Goal: Contribute content: Add original content to the website for others to see

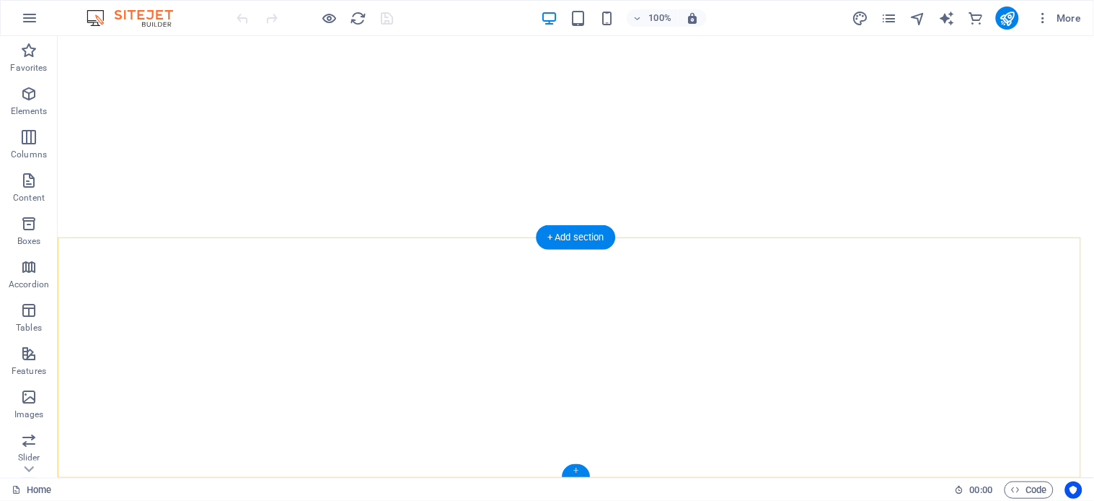
click at [578, 471] on div "+" at bounding box center [576, 470] width 28 height 13
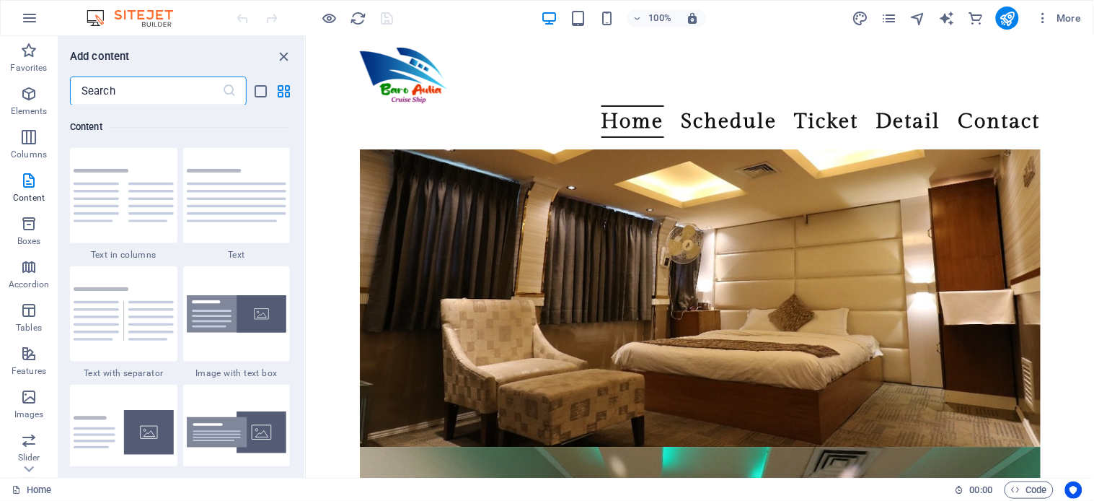
scroll to position [6668, 0]
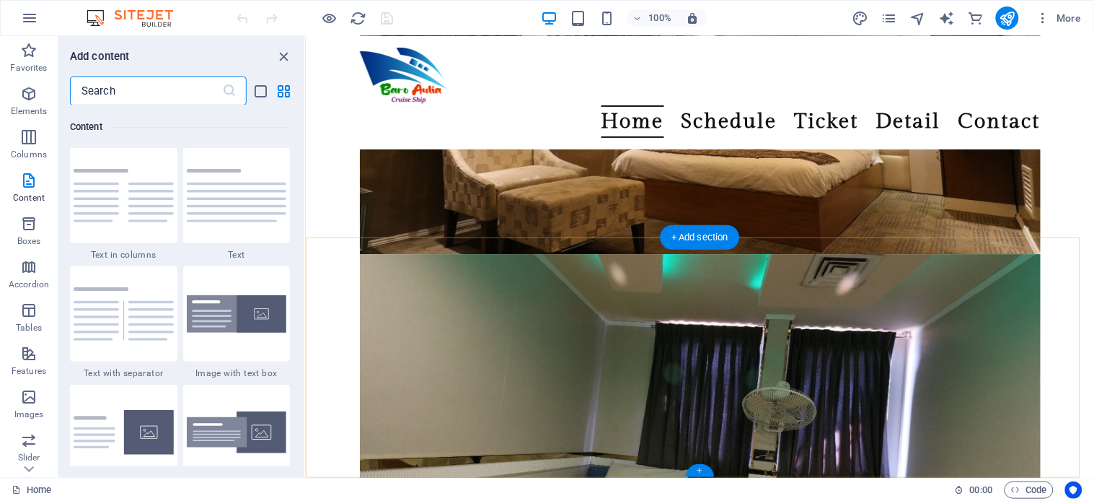
click at [701, 470] on div "+" at bounding box center [700, 470] width 28 height 13
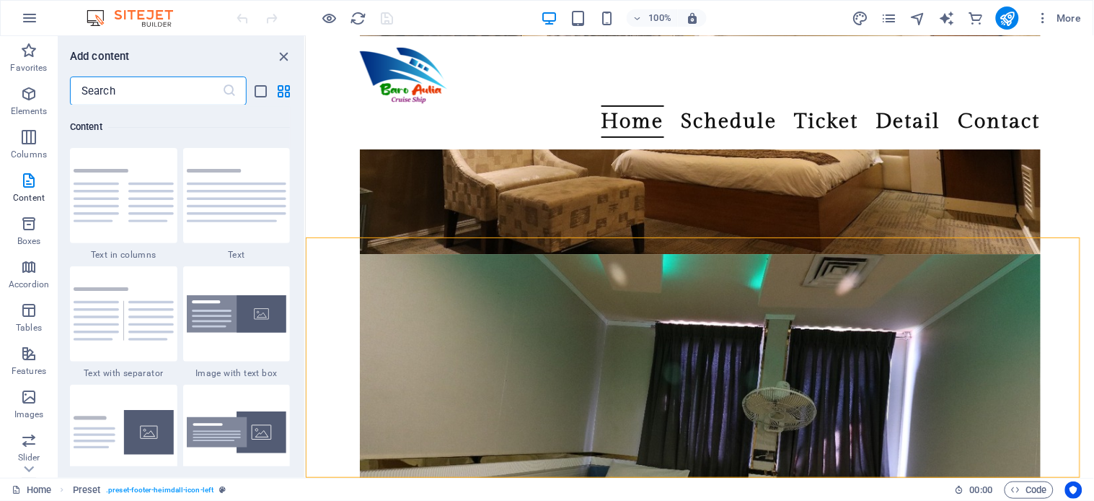
click at [183, 92] on input "text" at bounding box center [146, 90] width 152 height 29
drag, startPoint x: 282, startPoint y: 59, endPoint x: 213, endPoint y: 19, distance: 80.2
click at [282, 59] on icon "close panel" at bounding box center [284, 56] width 17 height 17
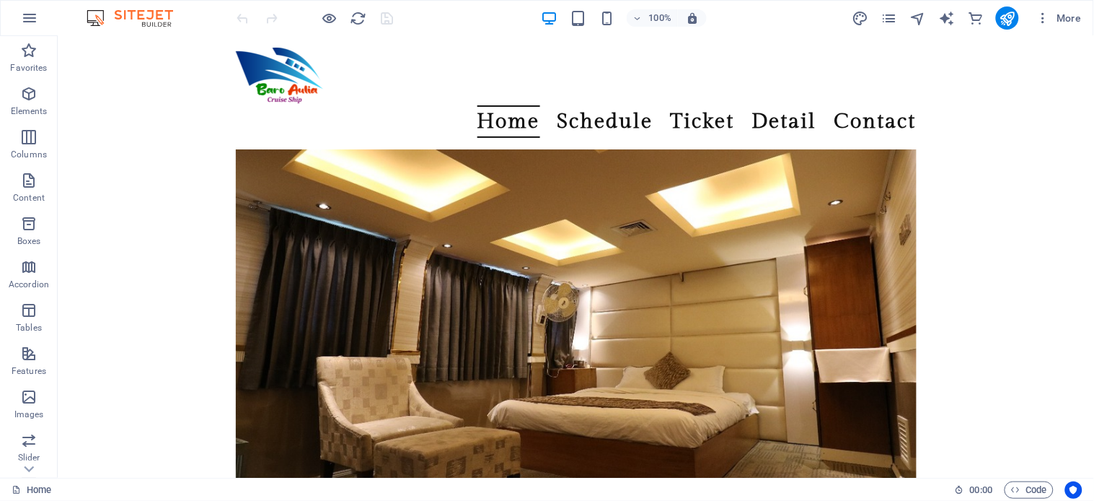
scroll to position [7016, 0]
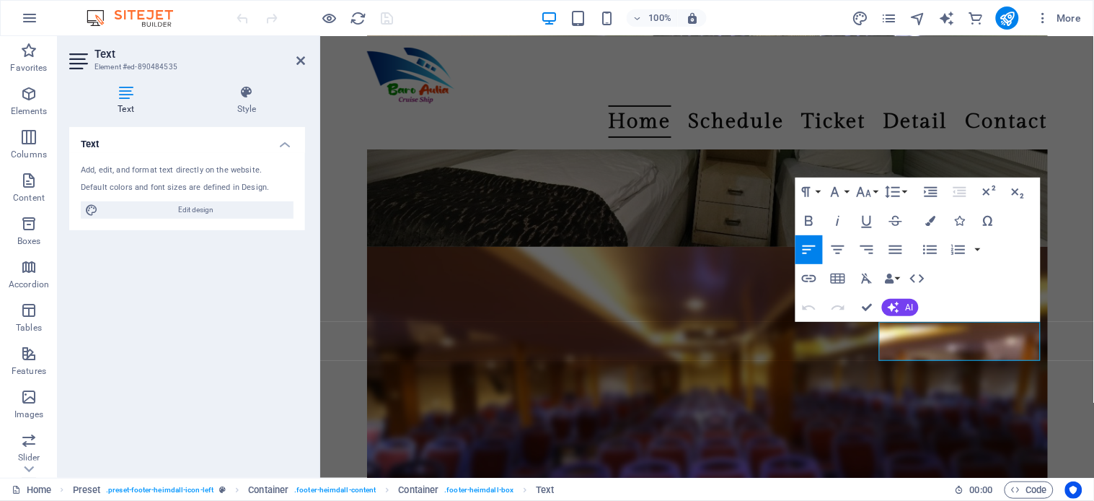
scroll to position [6648, 0]
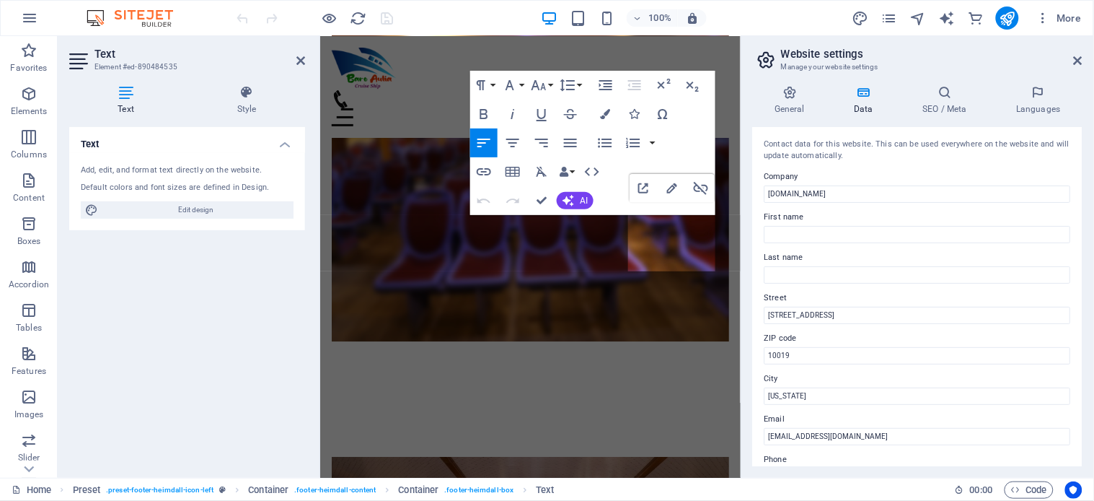
scroll to position [6505, 0]
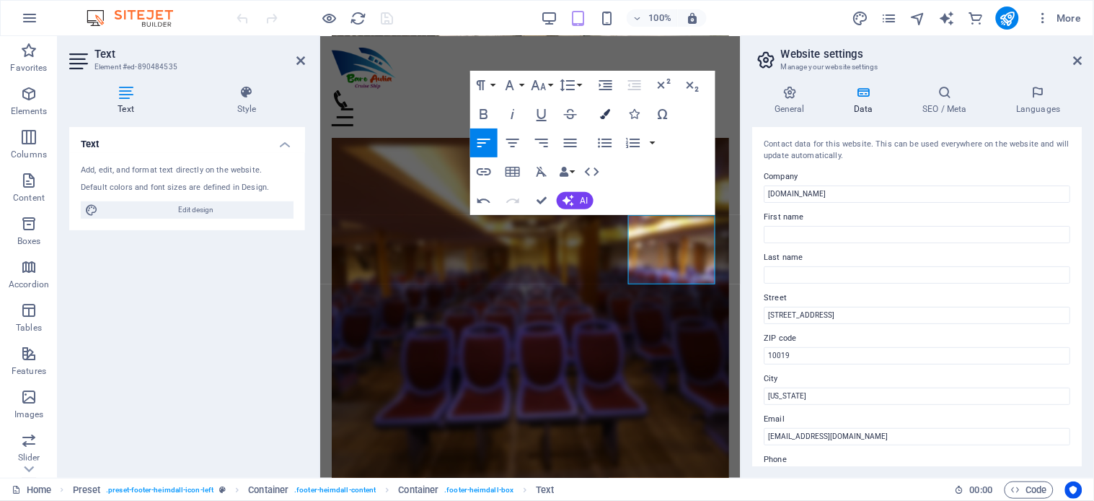
click at [602, 113] on icon "button" at bounding box center [605, 114] width 10 height 10
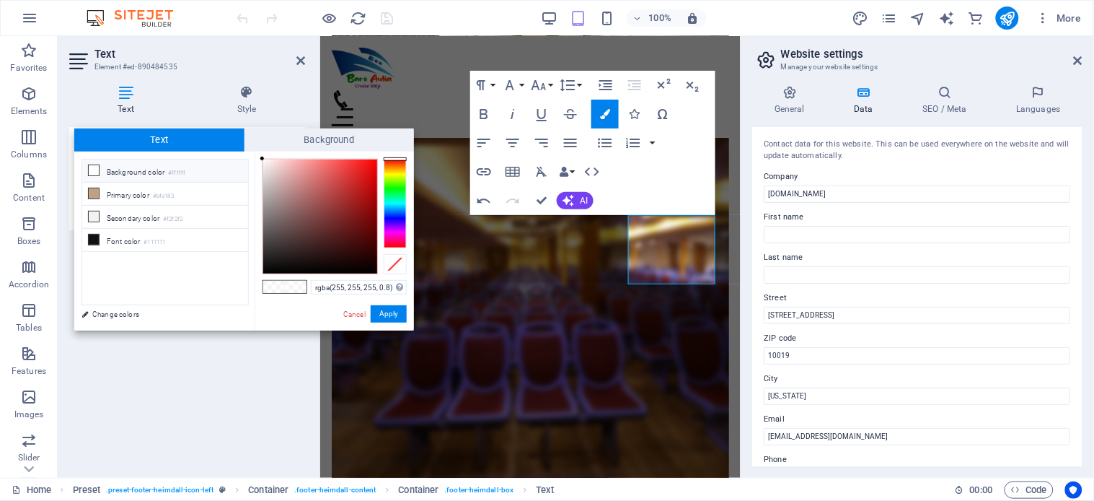
type input "#fc1919"
click at [365, 160] on div at bounding box center [320, 216] width 114 height 114
drag, startPoint x: 628, startPoint y: 257, endPoint x: 714, endPoint y: 254, distance: 85.9
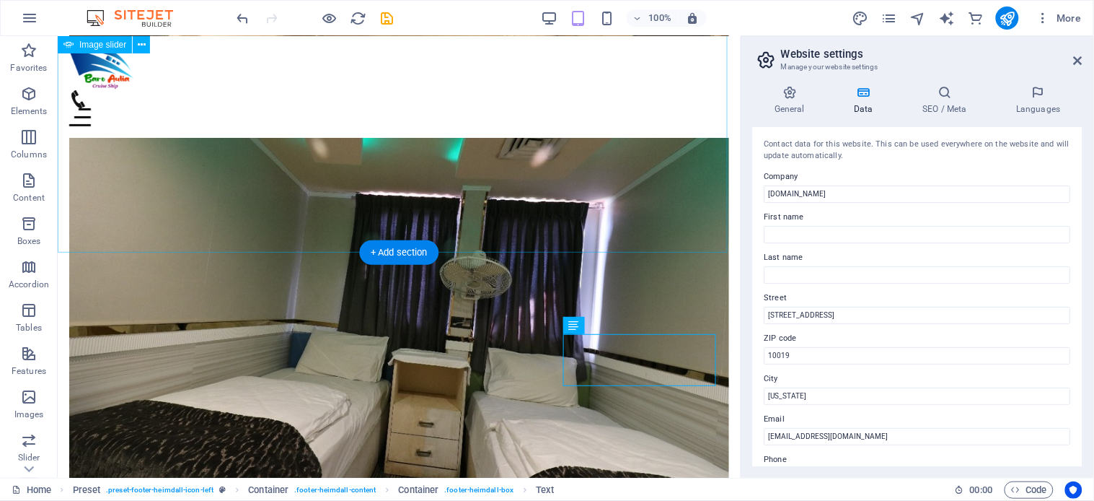
scroll to position [6399, 0]
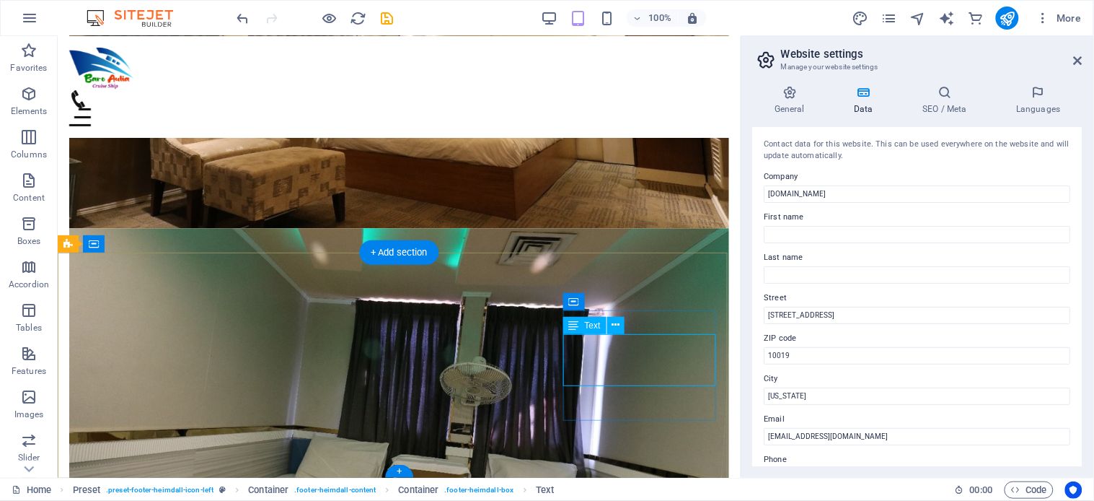
drag, startPoint x: 648, startPoint y: 362, endPoint x: 738, endPoint y: 364, distance: 89.5
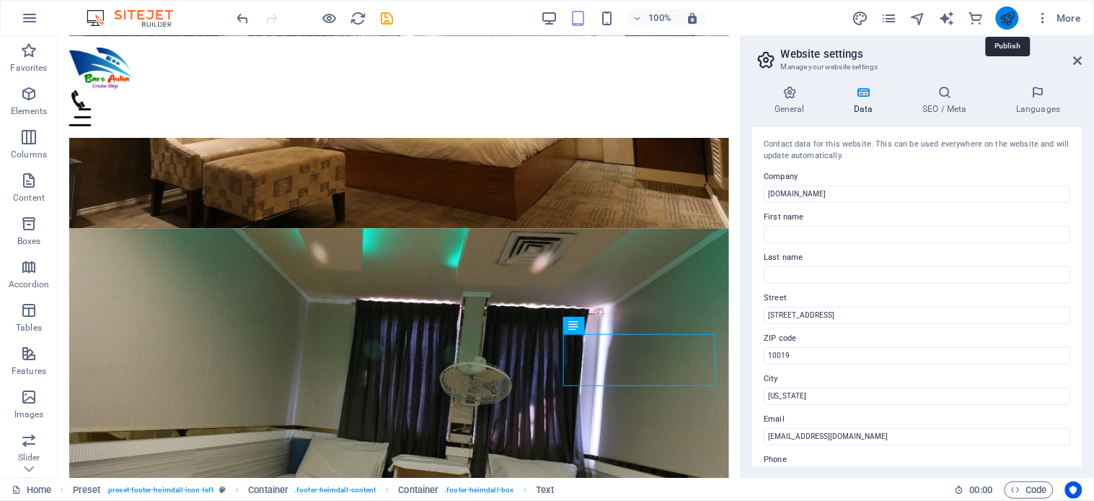
click at [1003, 17] on icon "publish" at bounding box center [1007, 18] width 17 height 17
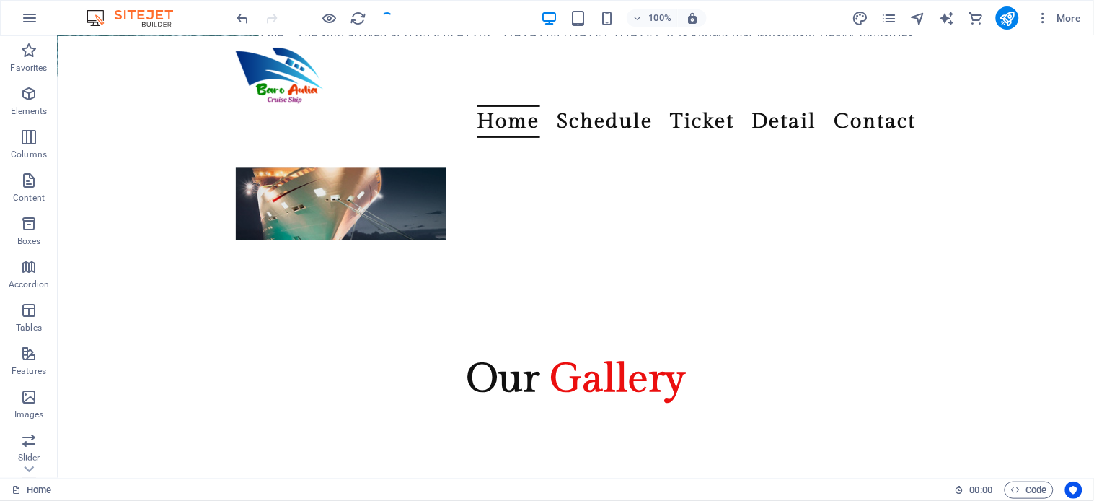
scroll to position [7000, 0]
